Goal: Navigation & Orientation: Find specific page/section

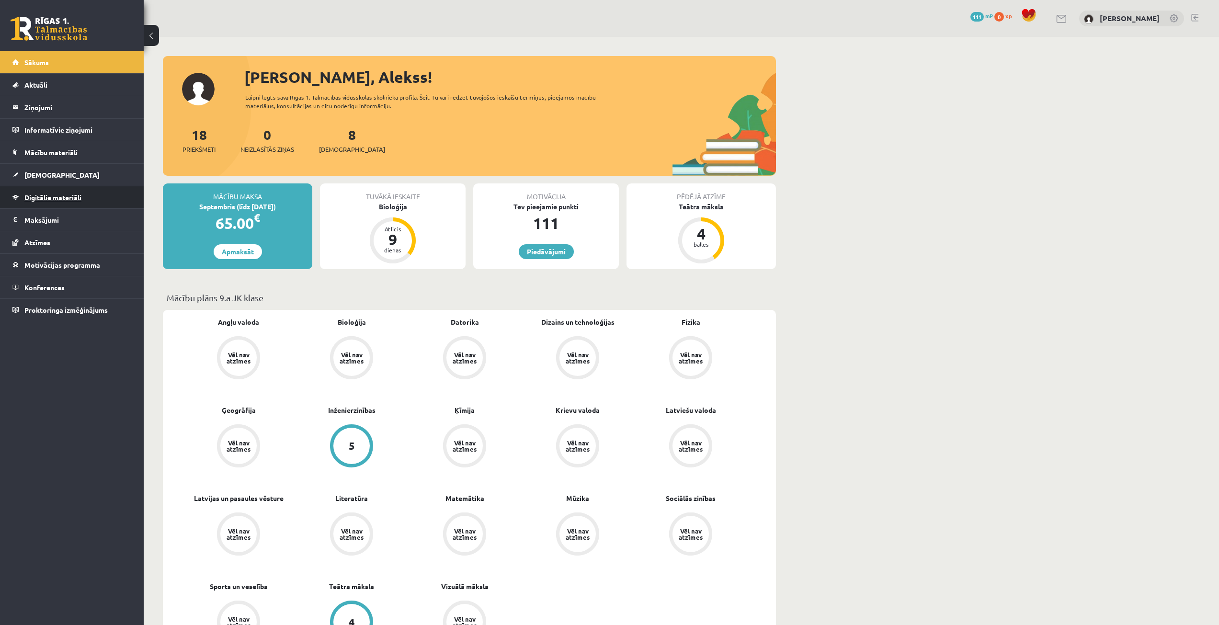
click at [49, 191] on link "Digitālie materiāli" at bounding box center [71, 197] width 119 height 22
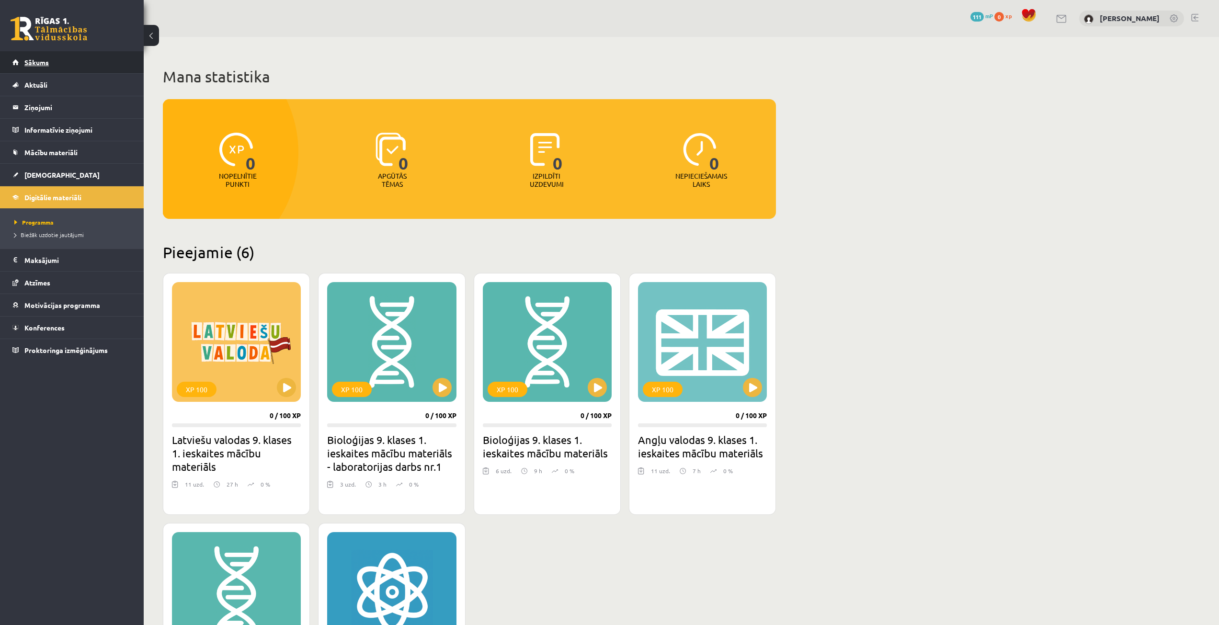
click at [66, 68] on link "Sākums" at bounding box center [71, 62] width 119 height 22
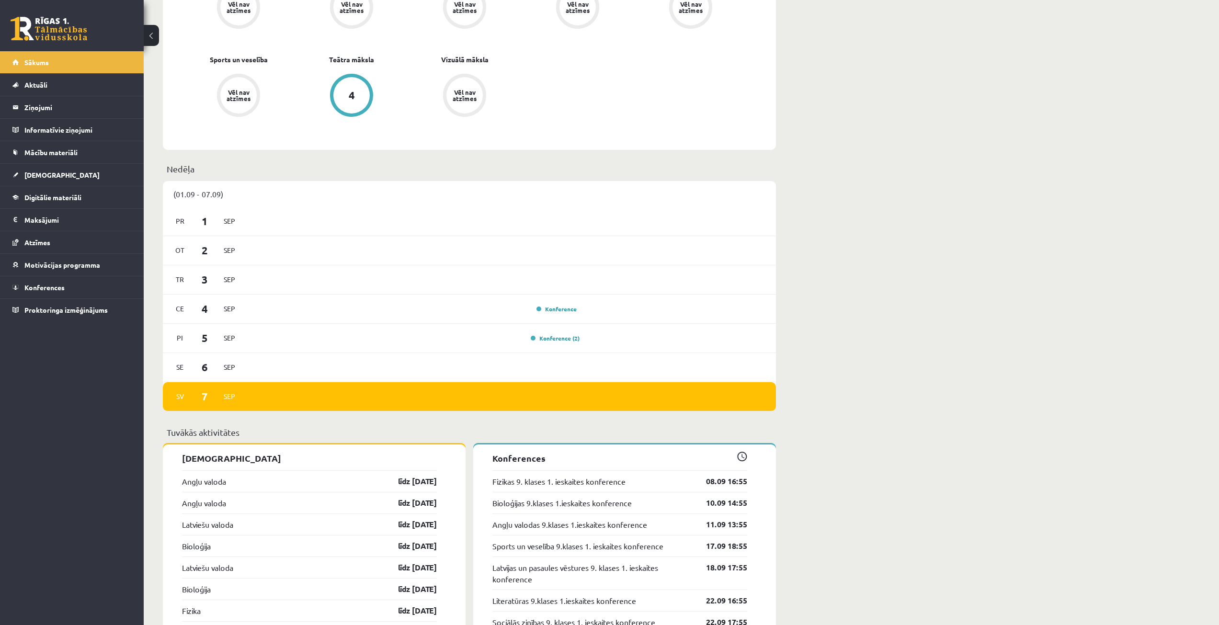
scroll to position [766, 0]
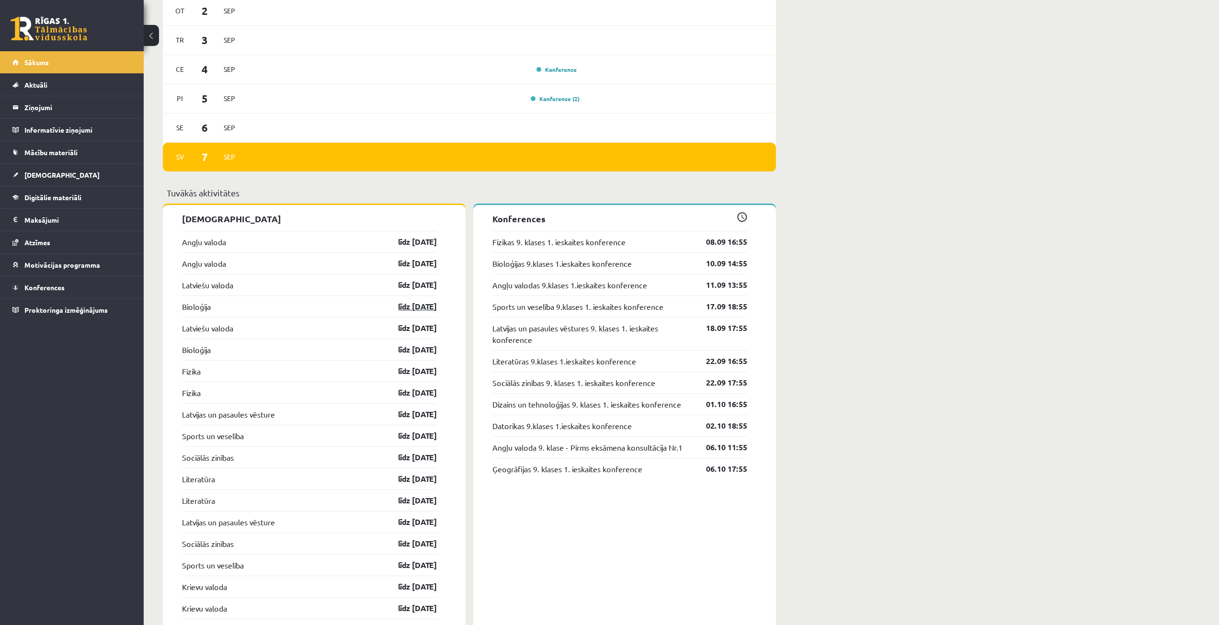
click at [413, 307] on link "līdz 15.09.25" at bounding box center [409, 306] width 56 height 11
